Goal: Information Seeking & Learning: Check status

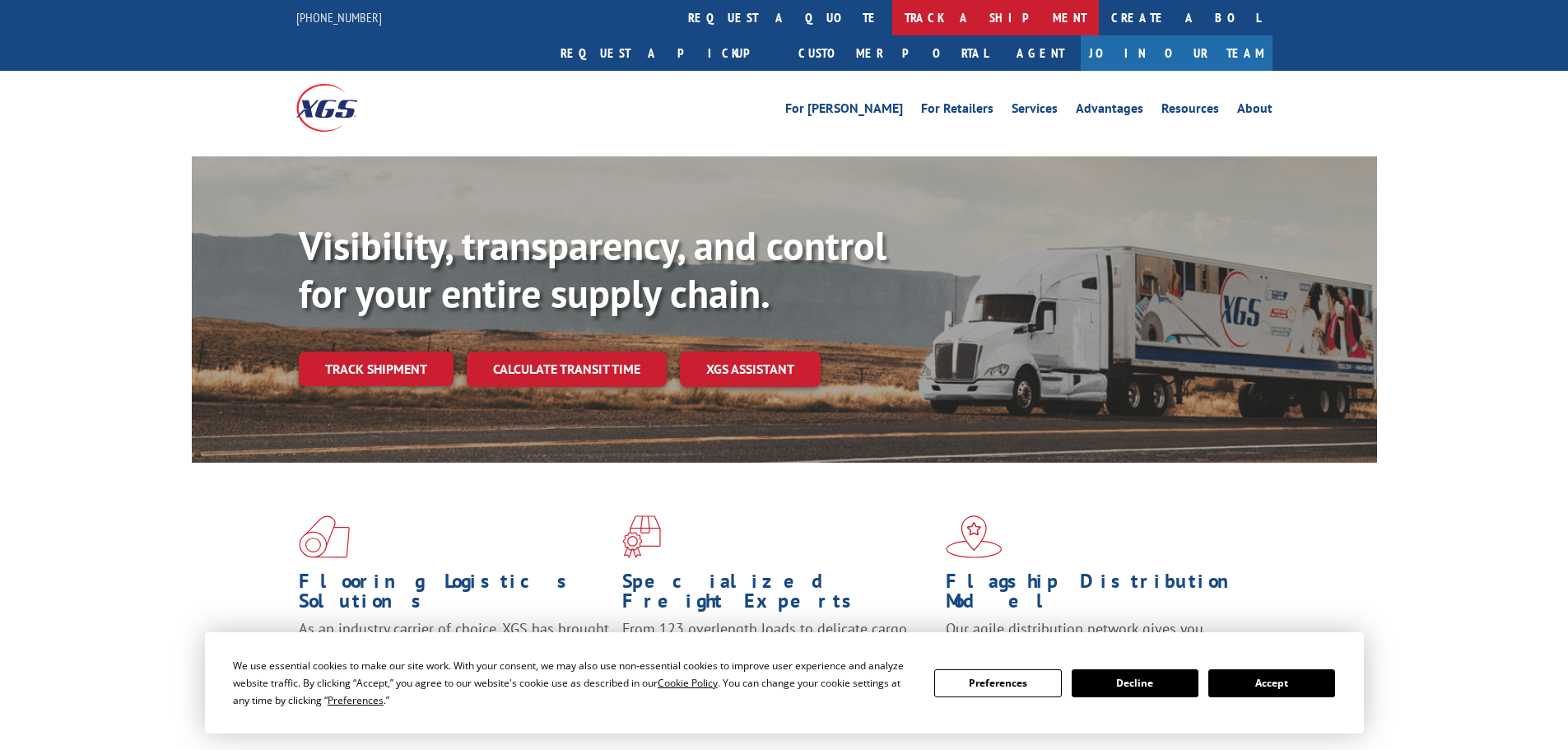
click at [892, 14] on link "track a shipment" at bounding box center [995, 17] width 206 height 36
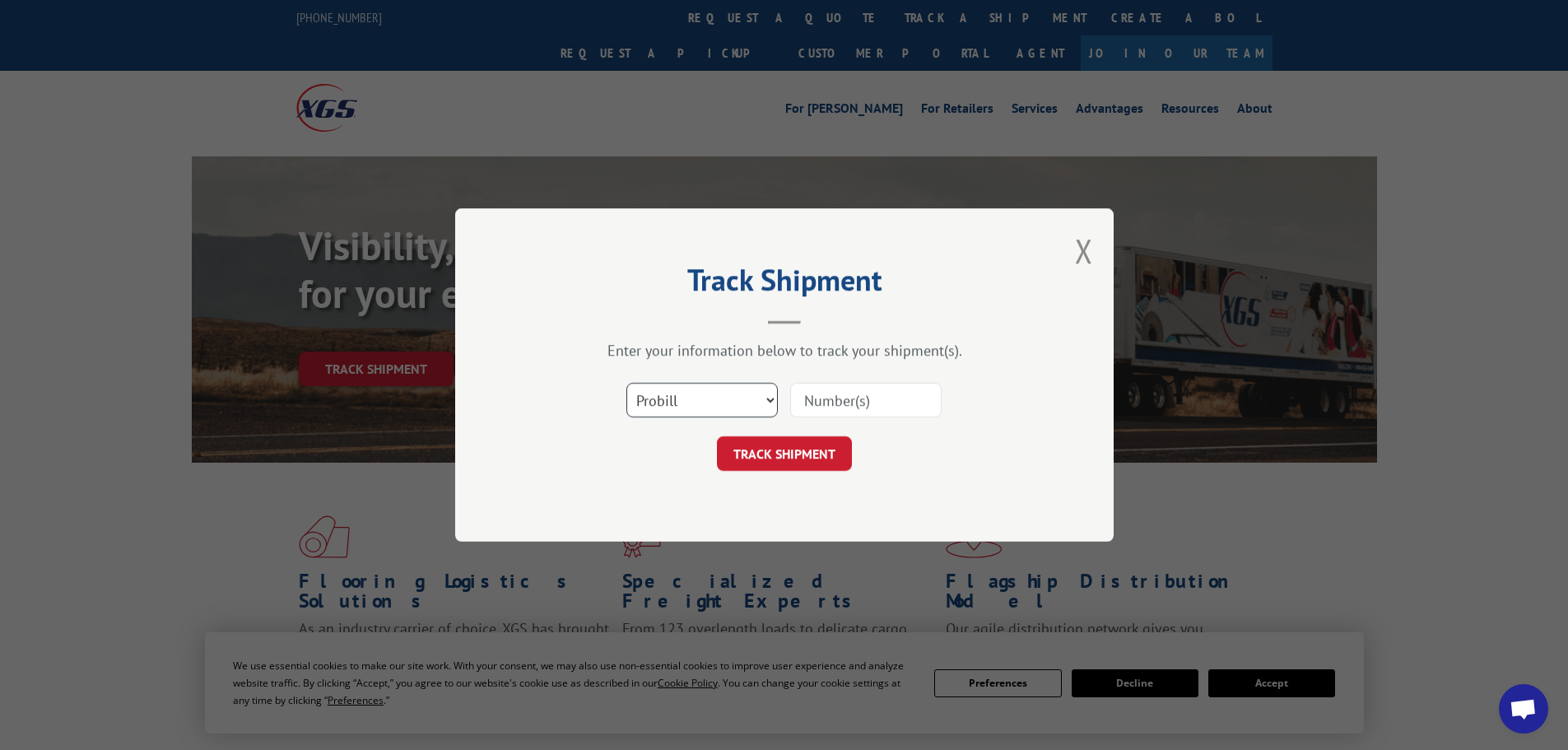
click at [681, 391] on select "Select category... Probill BOL PO" at bounding box center [702, 400] width 152 height 35
select select "po"
click at [626, 383] on select "Select category... Probill BOL PO" at bounding box center [702, 400] width 152 height 35
click at [845, 400] on input at bounding box center [866, 400] width 152 height 35
paste input "02505373"
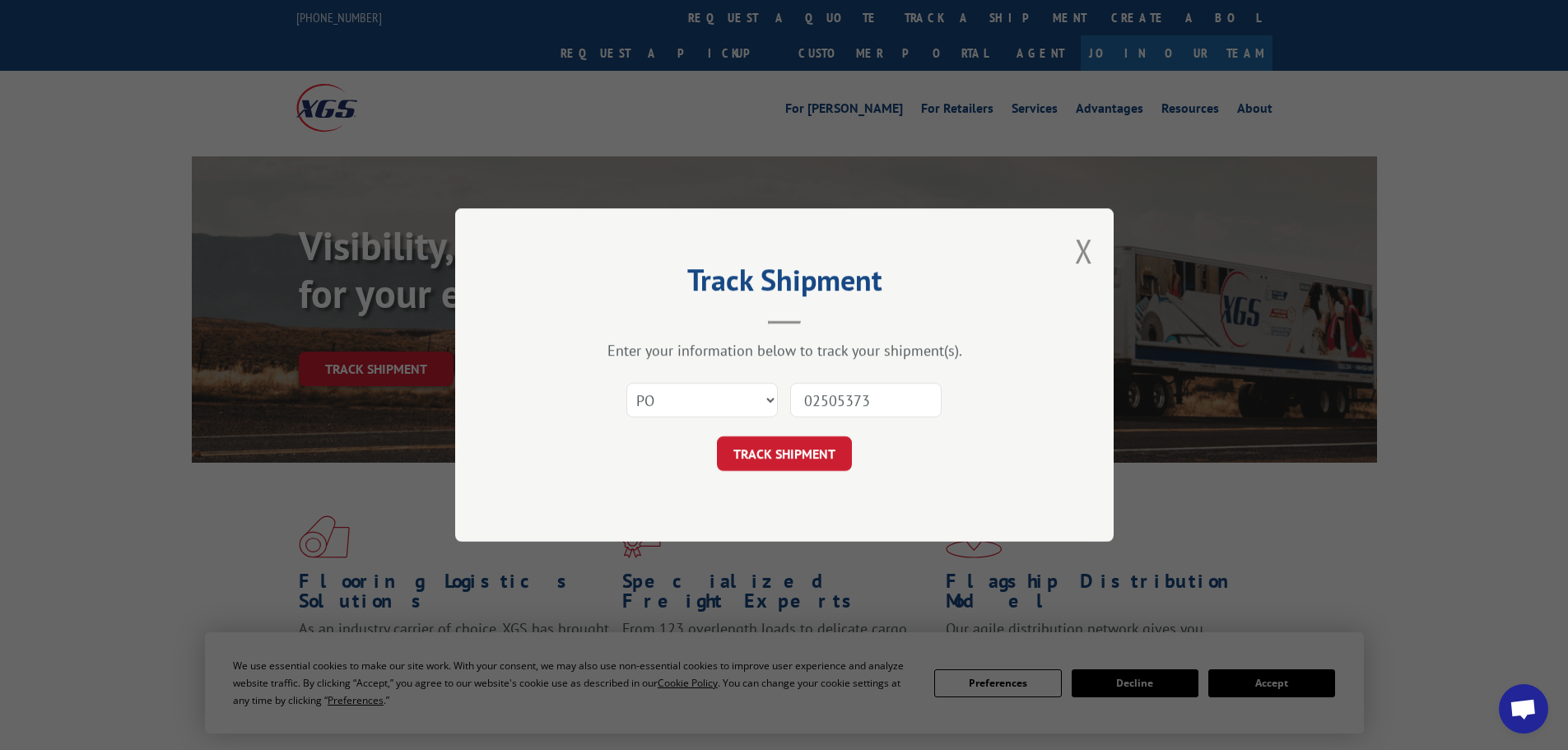
type input "02505373"
click at [717, 436] on button "TRACK SHIPMENT" at bounding box center [784, 453] width 135 height 35
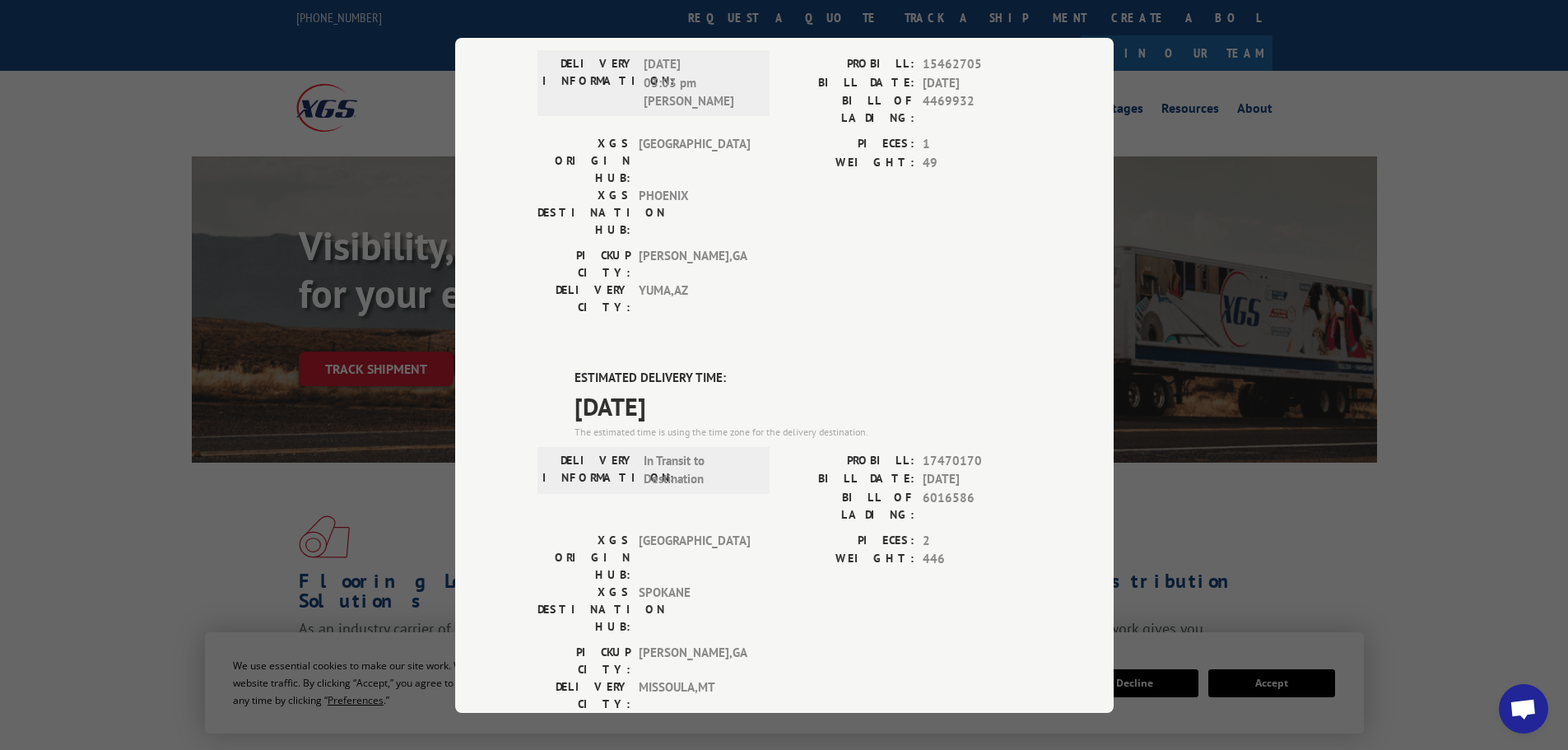
scroll to position [335, 0]
